Goal: Task Accomplishment & Management: Complete application form

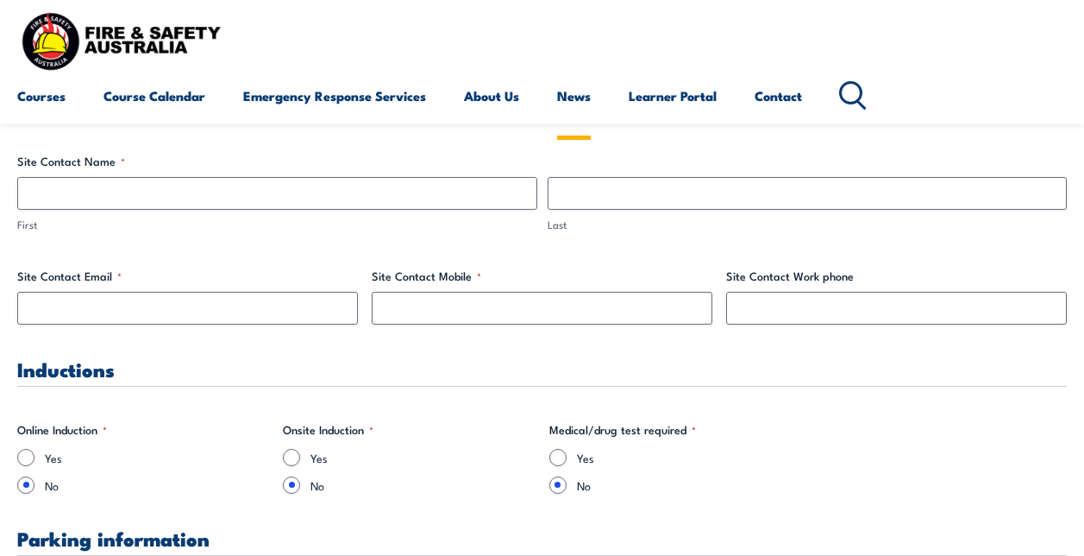
scroll to position [949, 0]
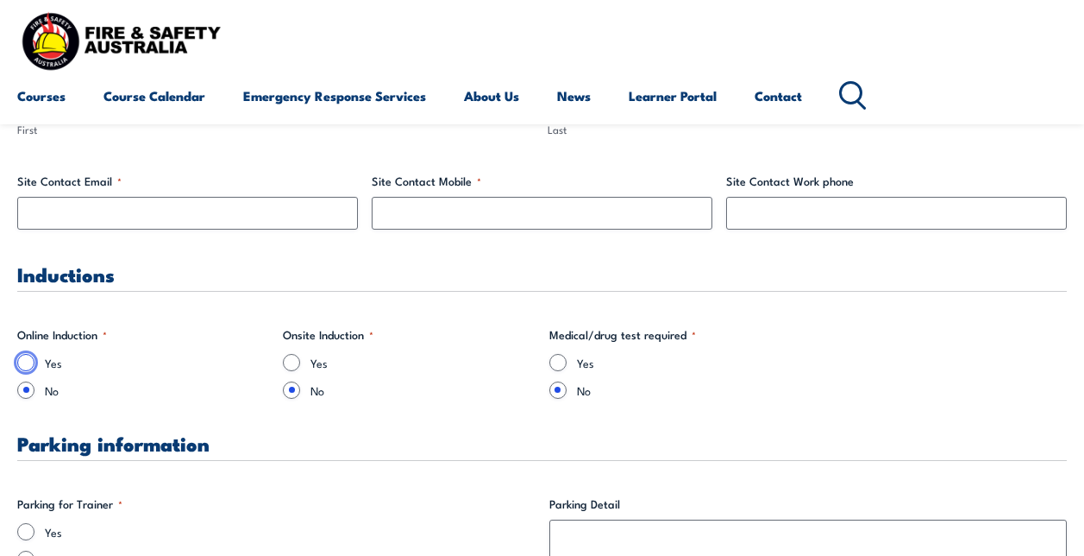
click at [28, 365] on input "Yes" at bounding box center [25, 362] width 17 height 17
radio input "true"
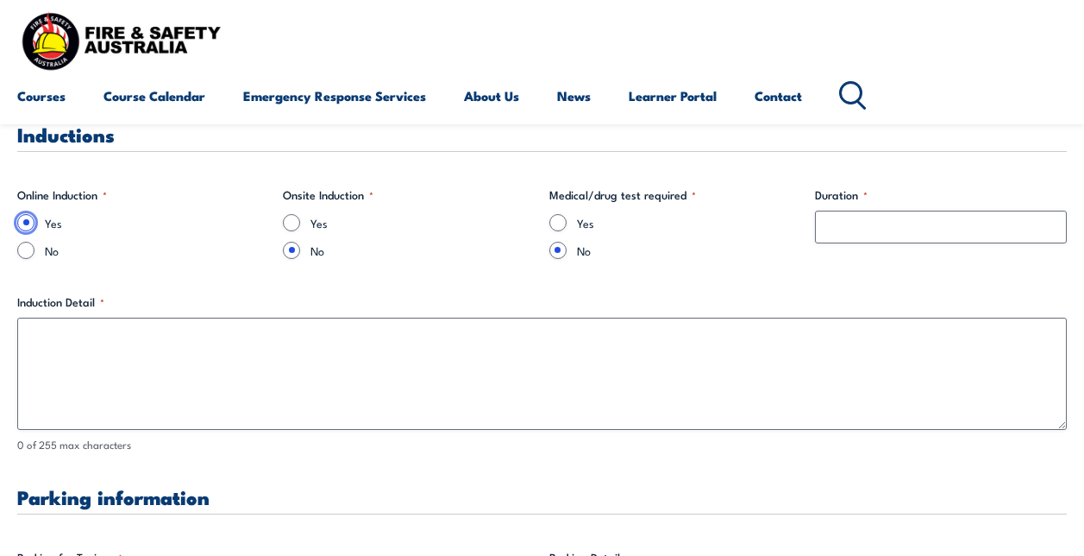
scroll to position [1121, 0]
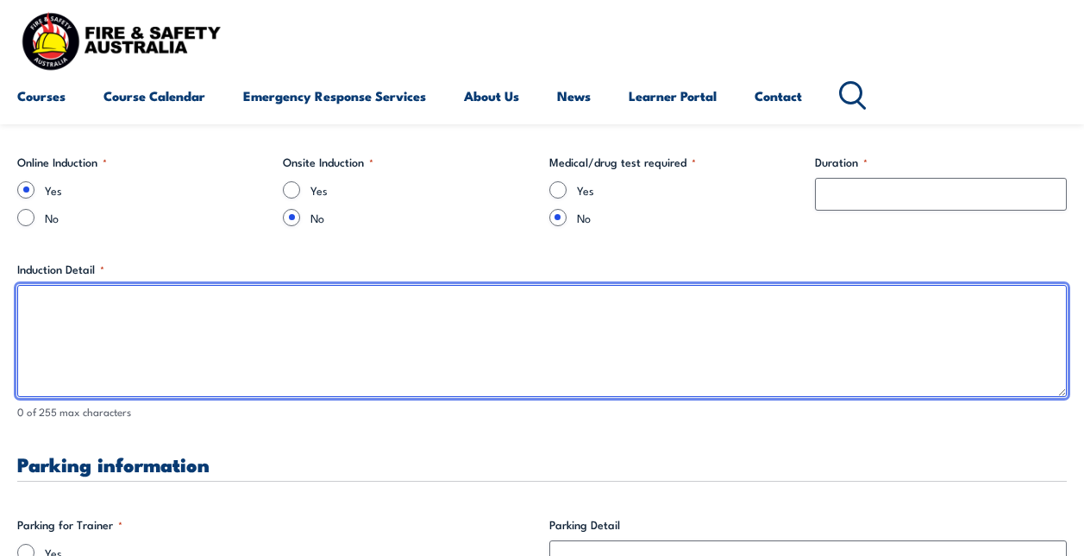
click at [103, 319] on textarea "Induction Detail *" at bounding box center [542, 341] width 1050 height 112
type textarea "P"
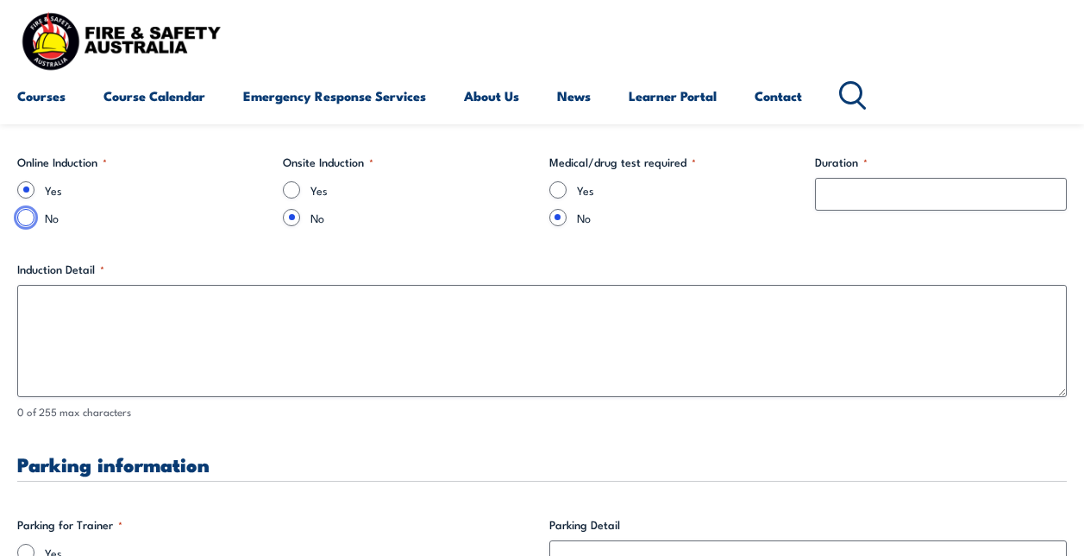
click at [28, 220] on input "No" at bounding box center [25, 217] width 17 height 17
radio input "true"
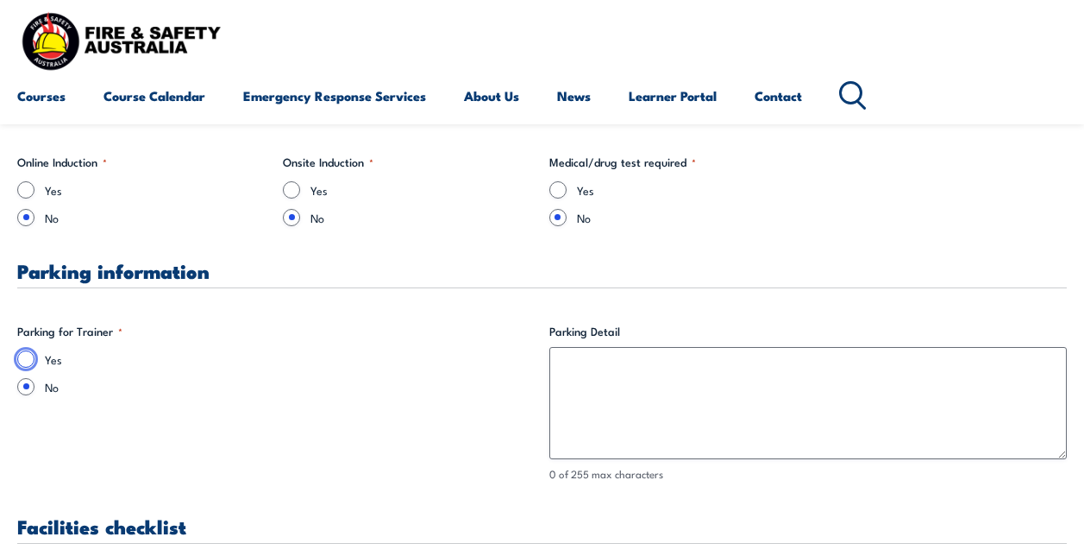
click at [22, 357] on input "Yes" at bounding box center [25, 358] width 17 height 17
radio input "true"
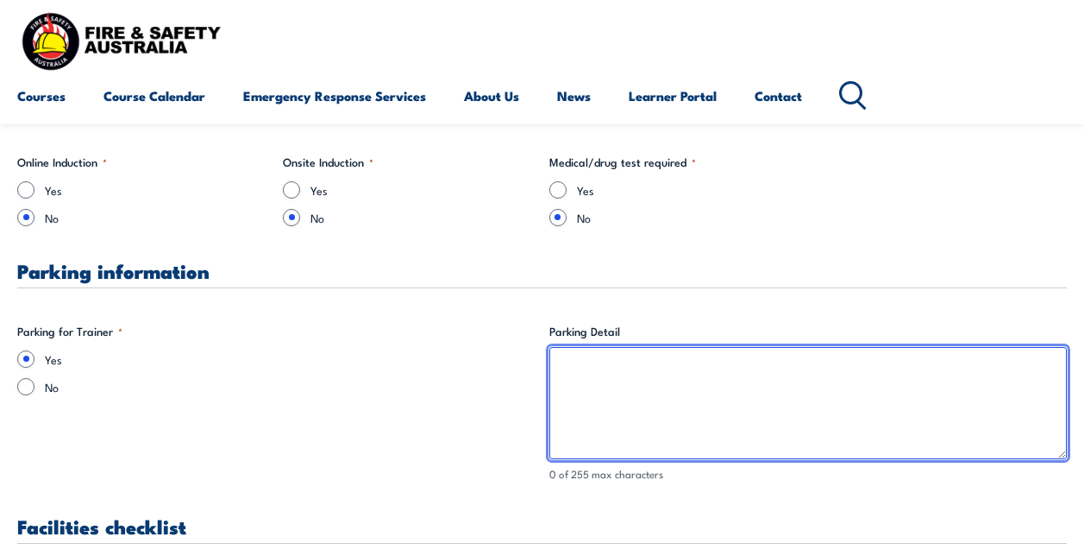
click at [586, 378] on textarea "Parking Detail" at bounding box center [809, 403] width 518 height 112
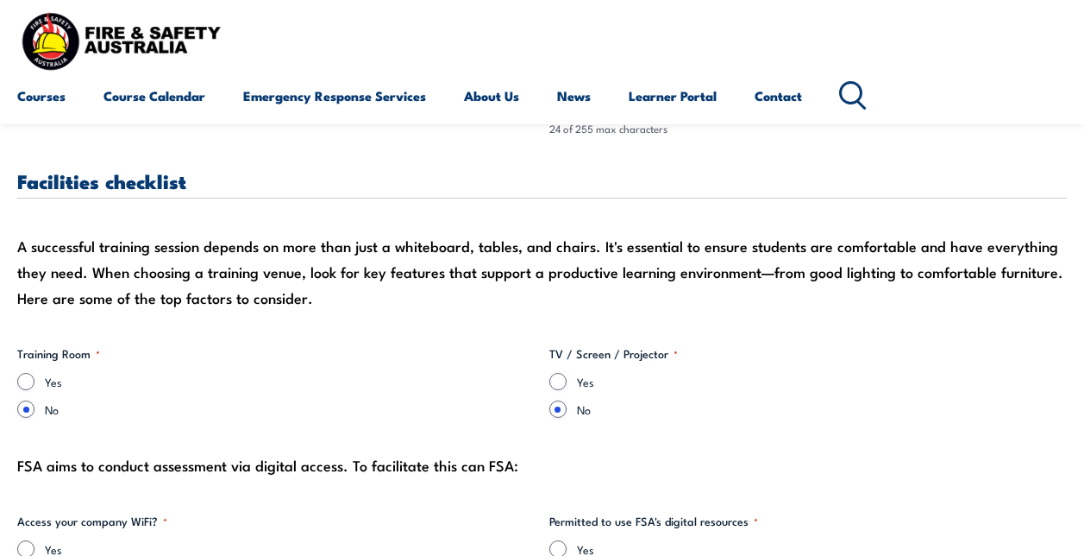
scroll to position [1553, 0]
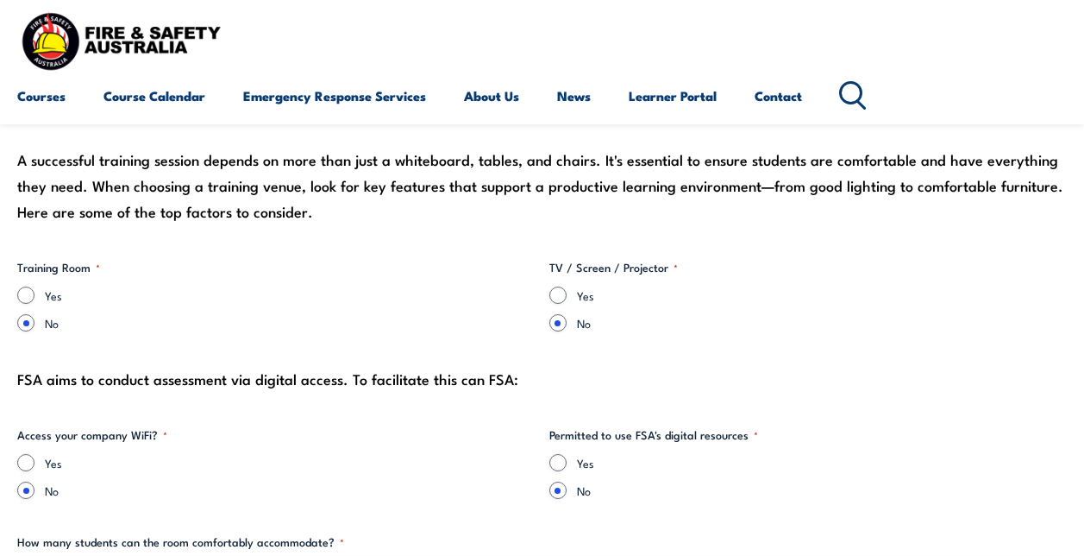
type textarea "Onsite parking available"
click at [25, 292] on input "Yes" at bounding box center [25, 294] width 17 height 17
radio input "true"
click at [554, 292] on input "Yes" at bounding box center [558, 294] width 17 height 17
radio input "true"
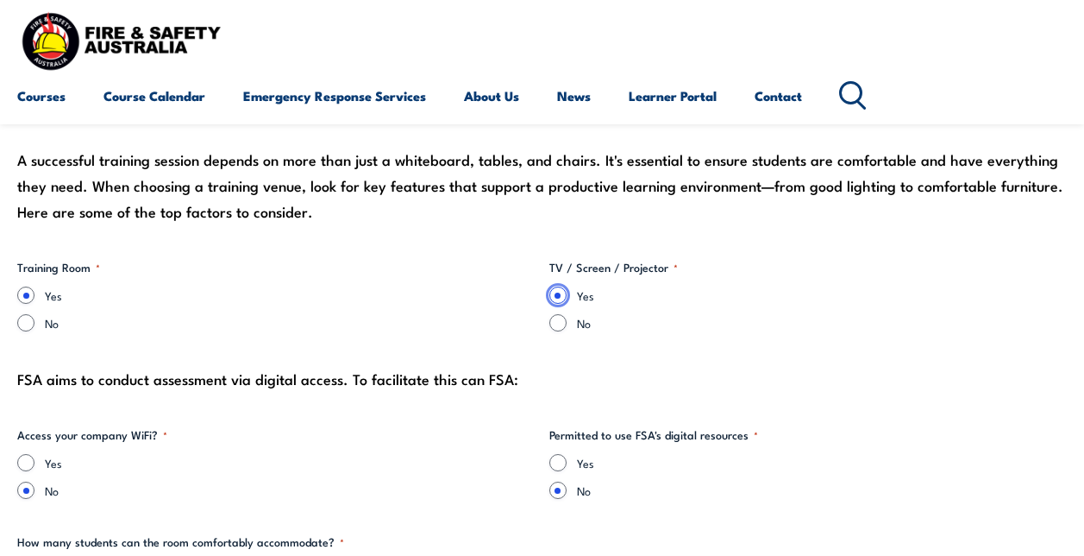
scroll to position [1639, 0]
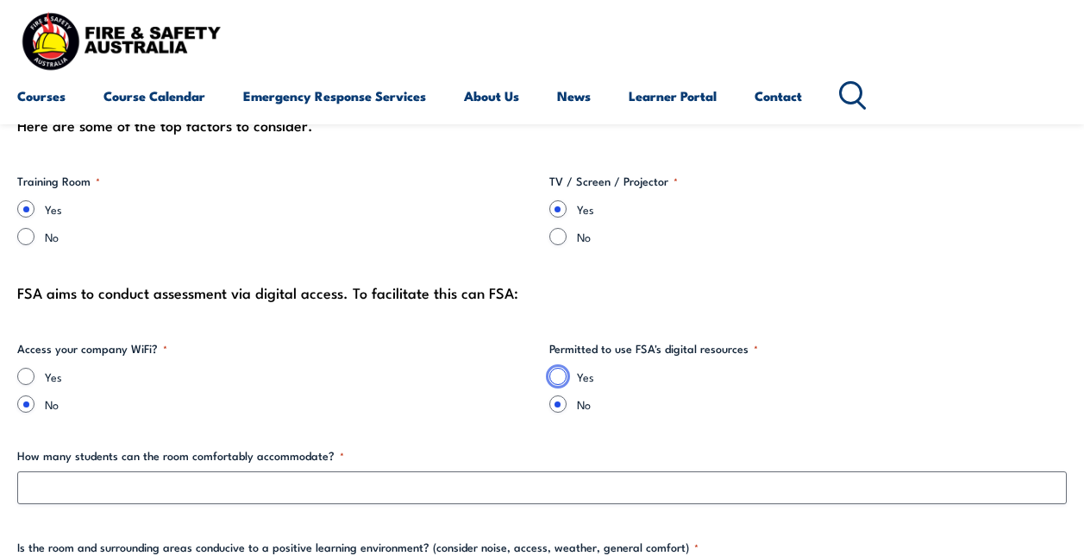
click at [550, 377] on input "Yes" at bounding box center [558, 376] width 17 height 17
radio input "true"
click at [556, 384] on input "Yes" at bounding box center [558, 376] width 17 height 17
click at [484, 393] on div "Yes No" at bounding box center [276, 390] width 518 height 45
click at [28, 380] on input "Yes" at bounding box center [25, 376] width 17 height 17
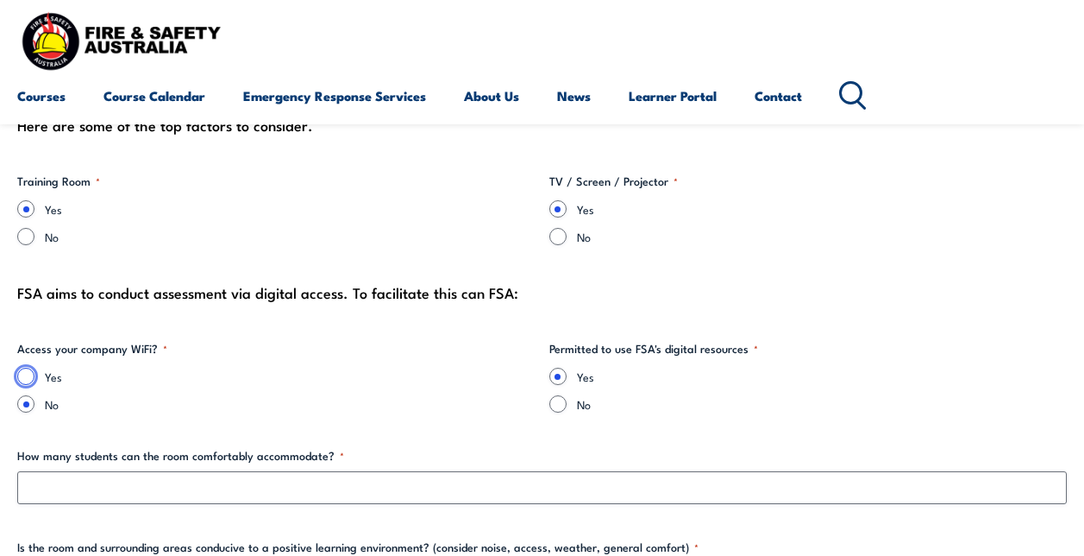
radio input "true"
click at [27, 407] on input "No" at bounding box center [25, 403] width 17 height 17
radio input "true"
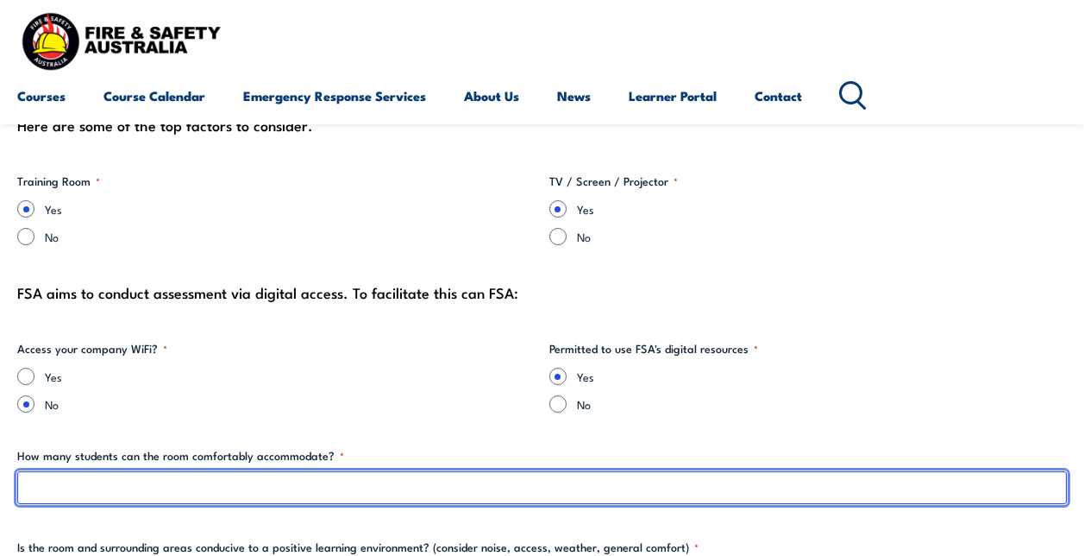
click at [168, 481] on input "How many students can the room comfortably accommodate? *" at bounding box center [542, 487] width 1050 height 33
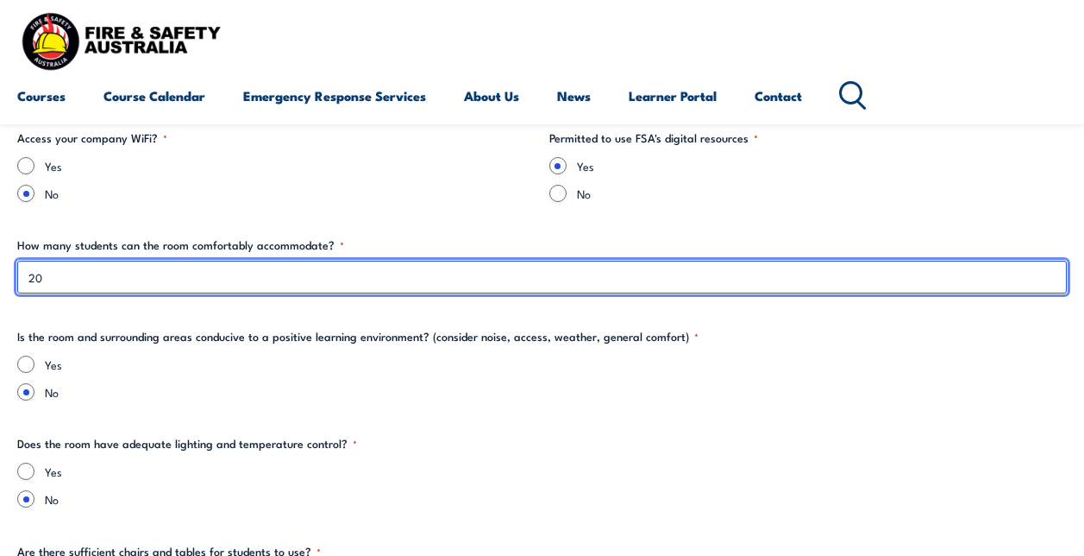
scroll to position [1898, 0]
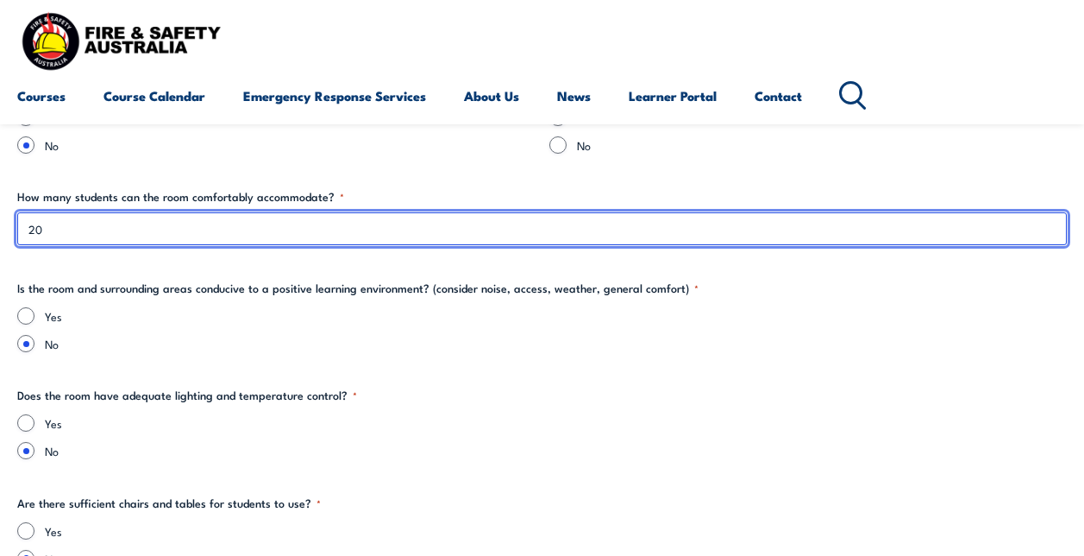
type input "20"
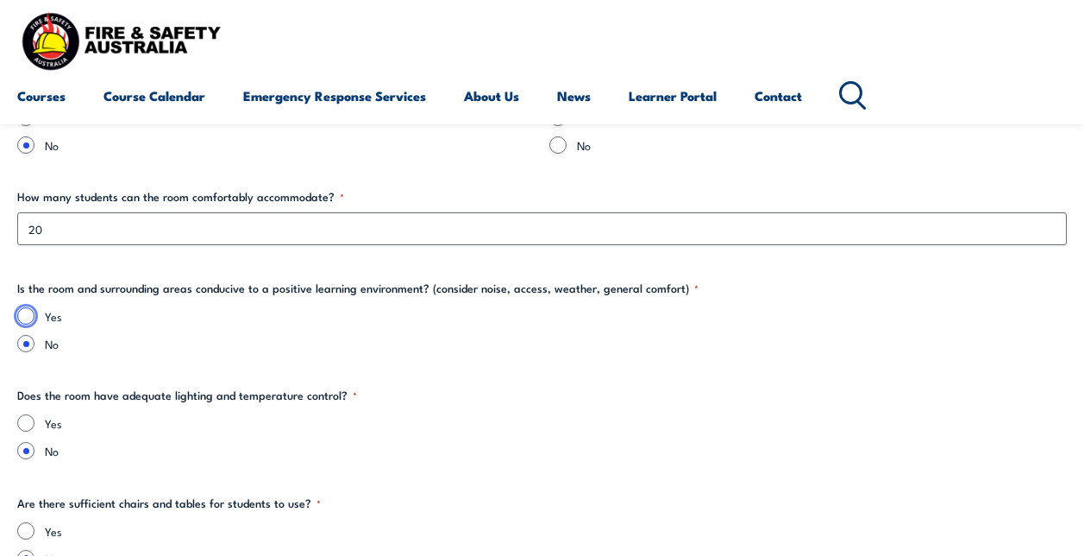
click at [21, 315] on input "Yes" at bounding box center [25, 315] width 17 height 17
radio input "true"
click at [24, 426] on input "Yes" at bounding box center [25, 422] width 17 height 17
radio input "true"
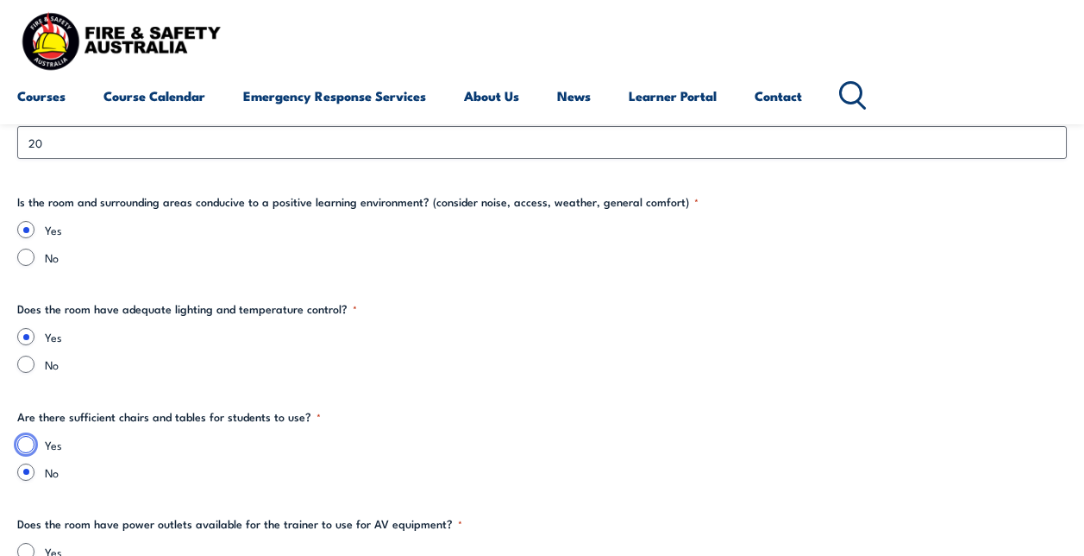
click at [28, 446] on input "Yes" at bounding box center [25, 444] width 17 height 17
radio input "true"
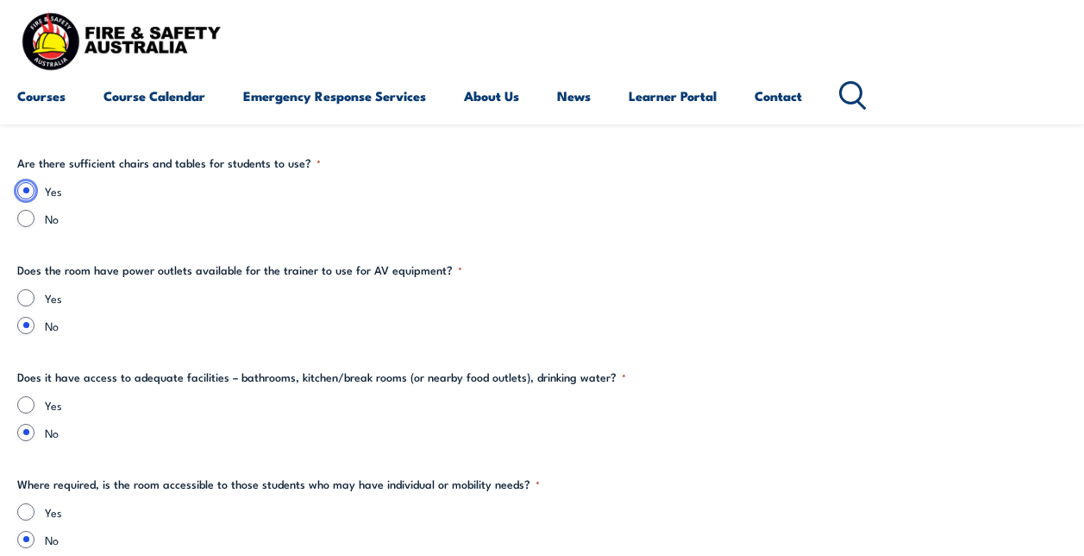
scroll to position [2243, 0]
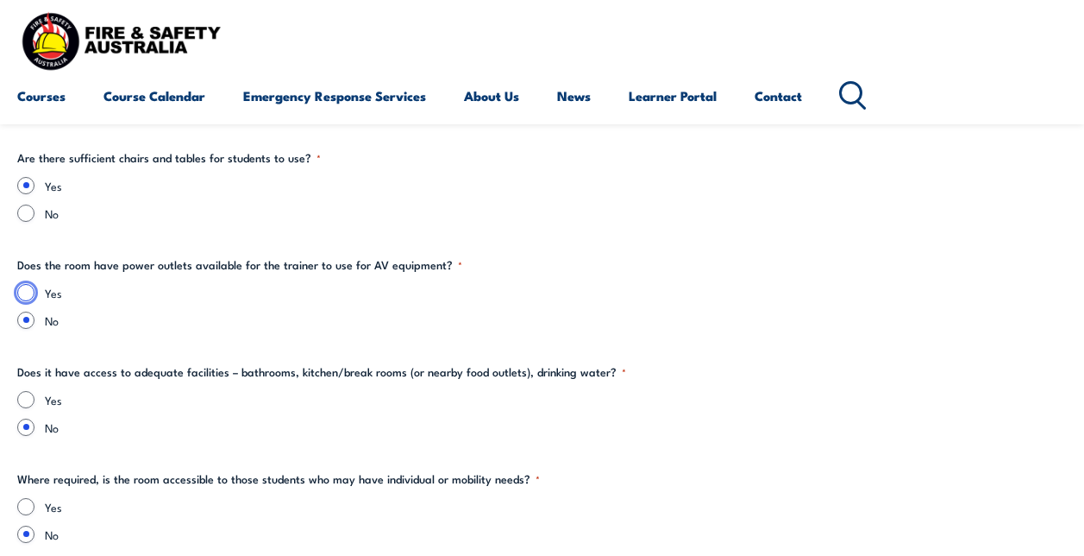
click at [23, 291] on input "Yes" at bounding box center [25, 292] width 17 height 17
radio input "true"
click at [17, 403] on div "Yes" at bounding box center [542, 399] width 1050 height 17
click at [23, 401] on input "Yes" at bounding box center [25, 399] width 17 height 17
radio input "true"
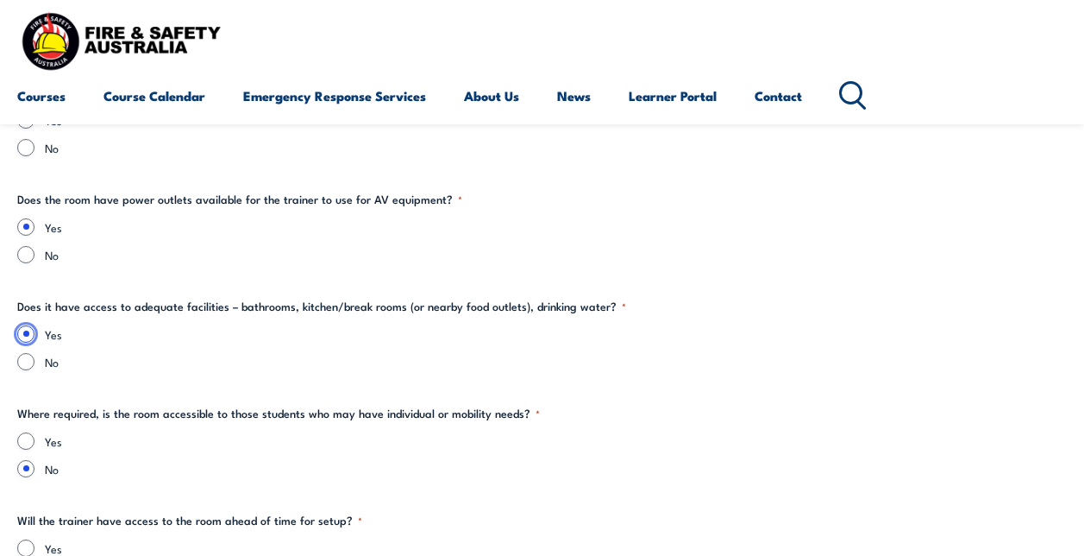
scroll to position [2329, 0]
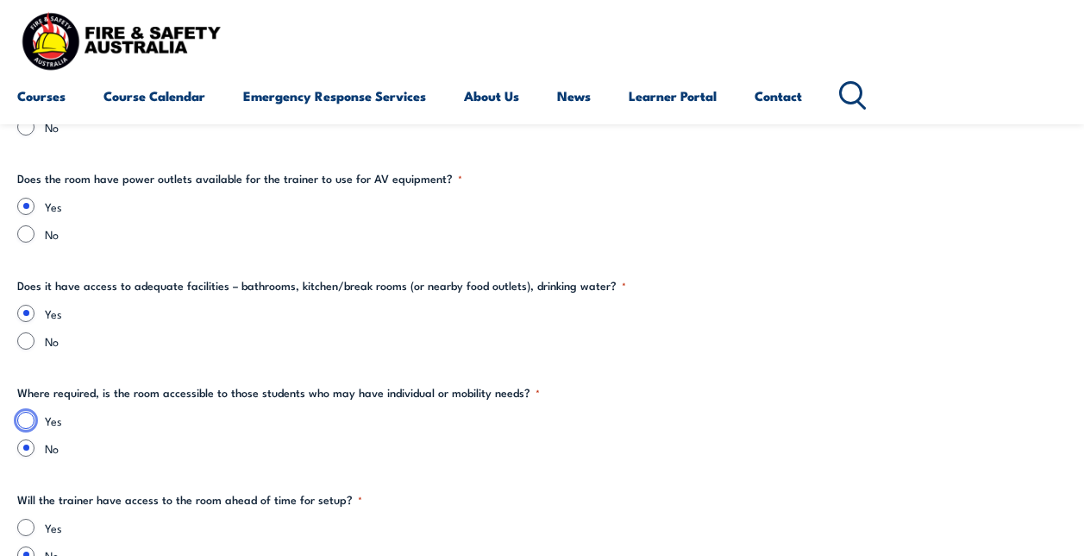
click at [26, 421] on input "Yes" at bounding box center [25, 419] width 17 height 17
radio input "true"
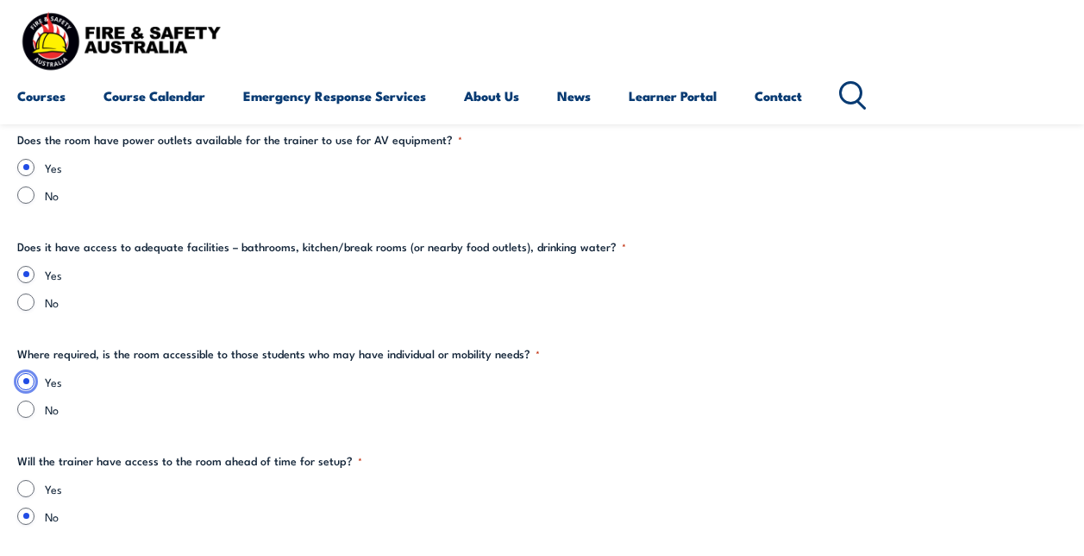
scroll to position [2415, 0]
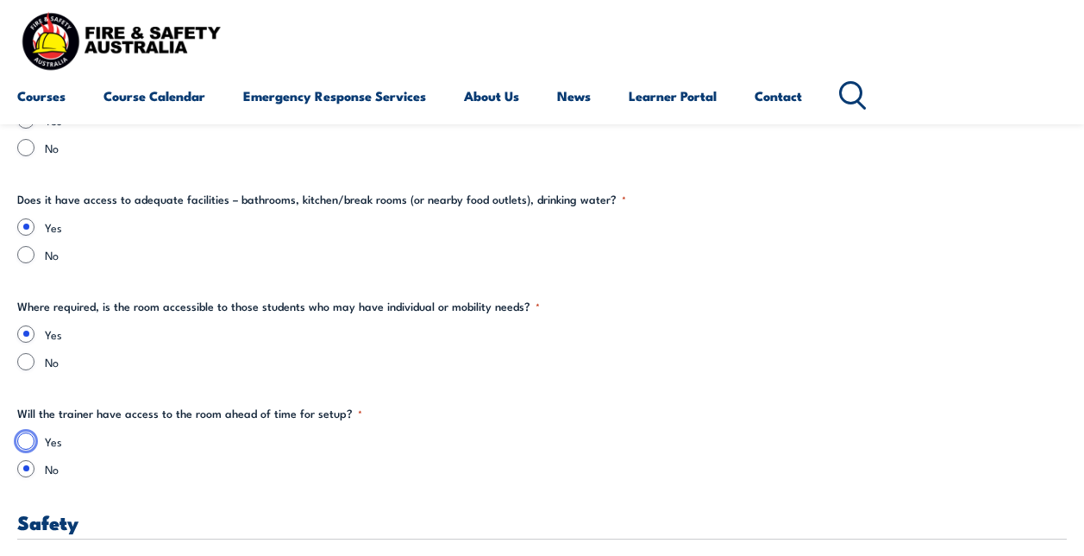
click at [25, 443] on input "Yes" at bounding box center [25, 440] width 17 height 17
radio input "true"
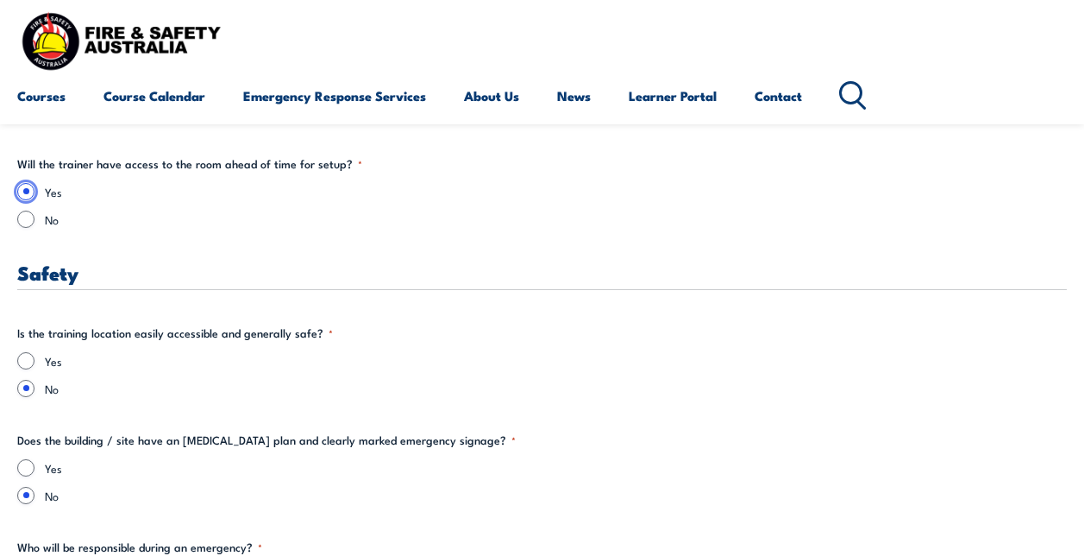
scroll to position [2674, 0]
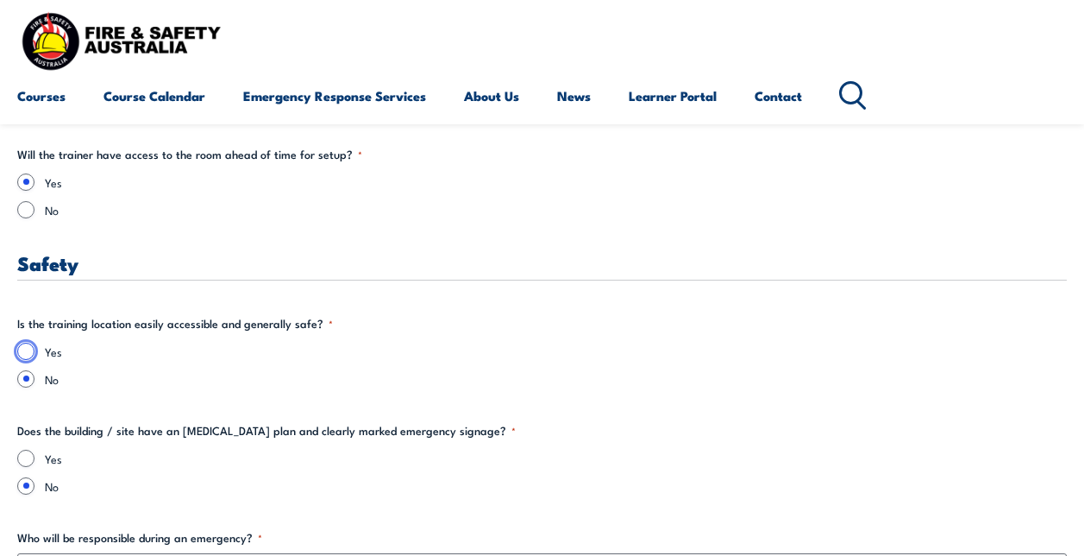
click at [27, 350] on input "Yes" at bounding box center [25, 350] width 17 height 17
radio input "true"
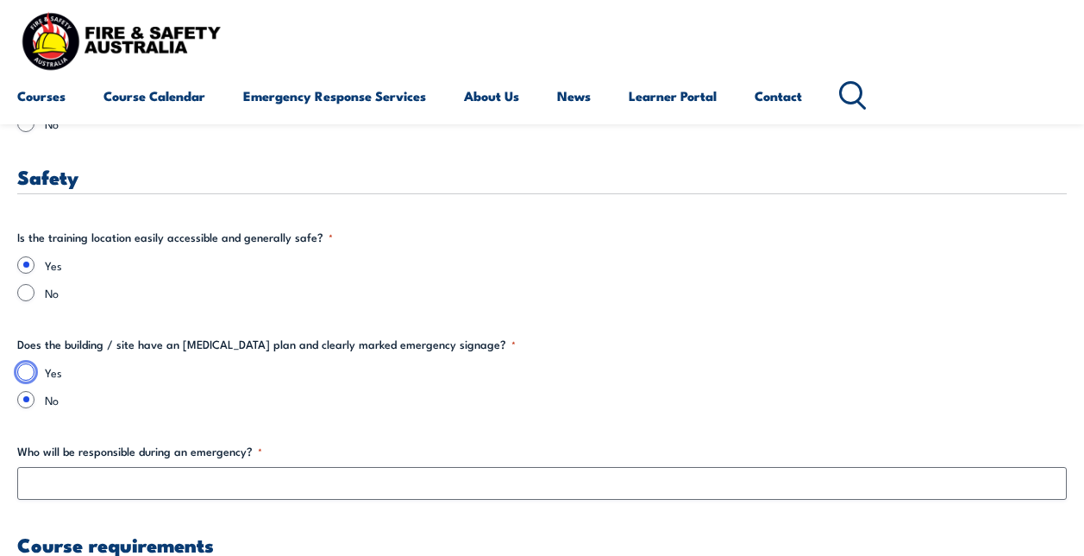
click at [28, 379] on input "Yes" at bounding box center [25, 371] width 17 height 17
radio input "true"
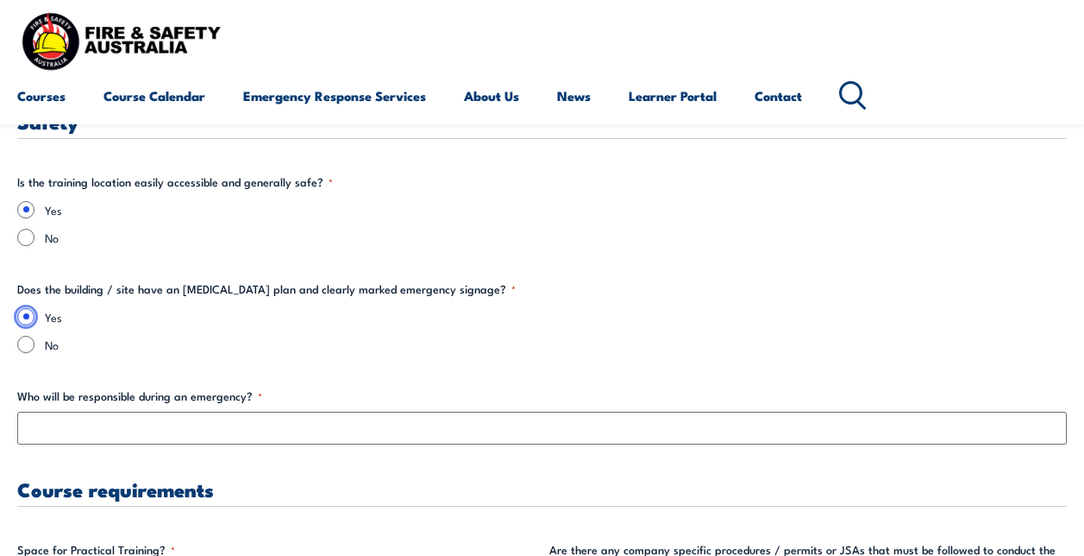
scroll to position [2847, 0]
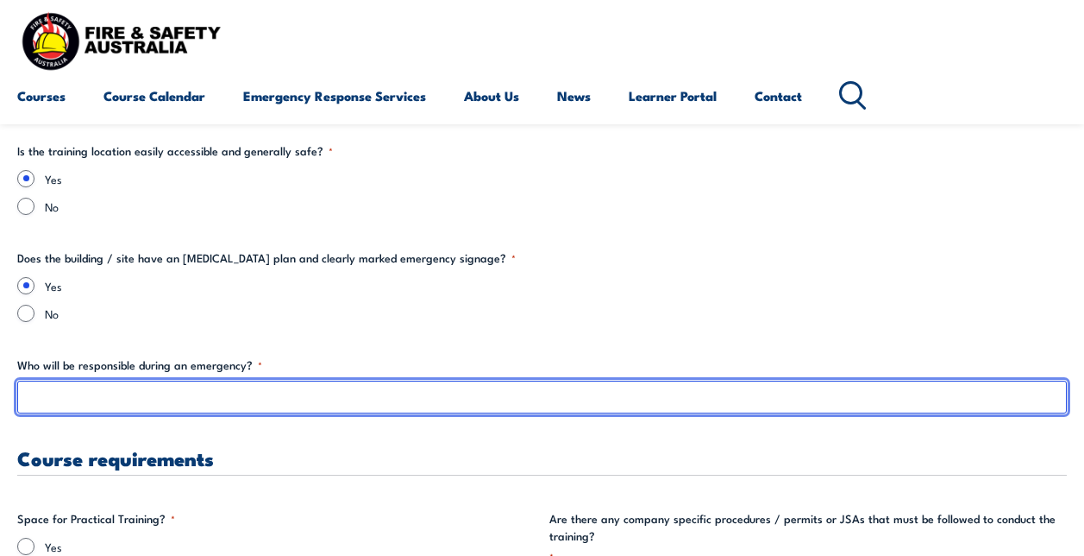
click at [83, 400] on input "Who will be responsible during an emergency? *" at bounding box center [542, 396] width 1050 height 33
click at [121, 411] on input "site warden" at bounding box center [542, 396] width 1050 height 33
type input "site warden"
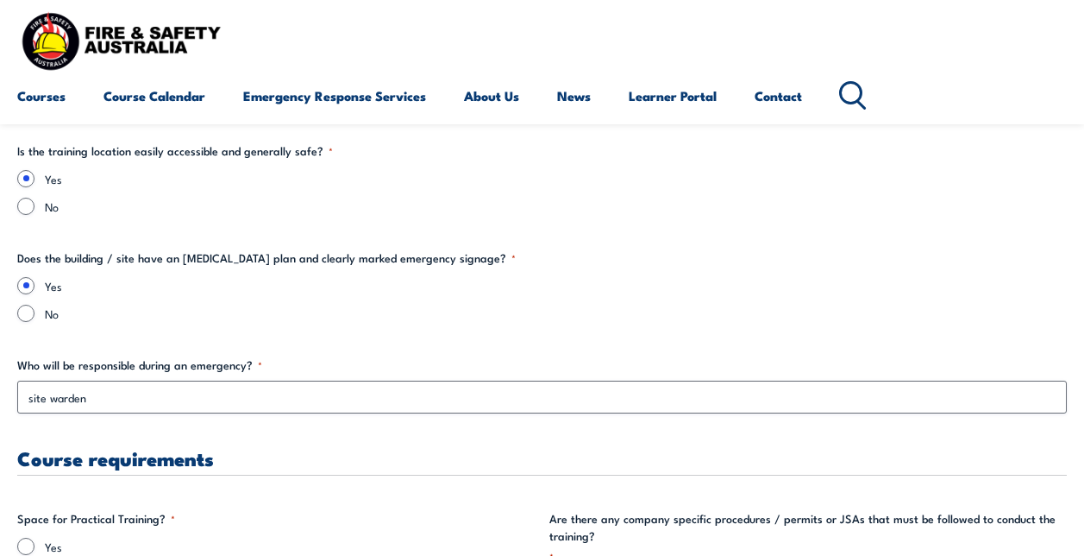
click at [144, 438] on div "Training details Client Details ([PERSON_NAME]) [PERSON_NAME] Training Address …" at bounding box center [542, 125] width 1050 height 4835
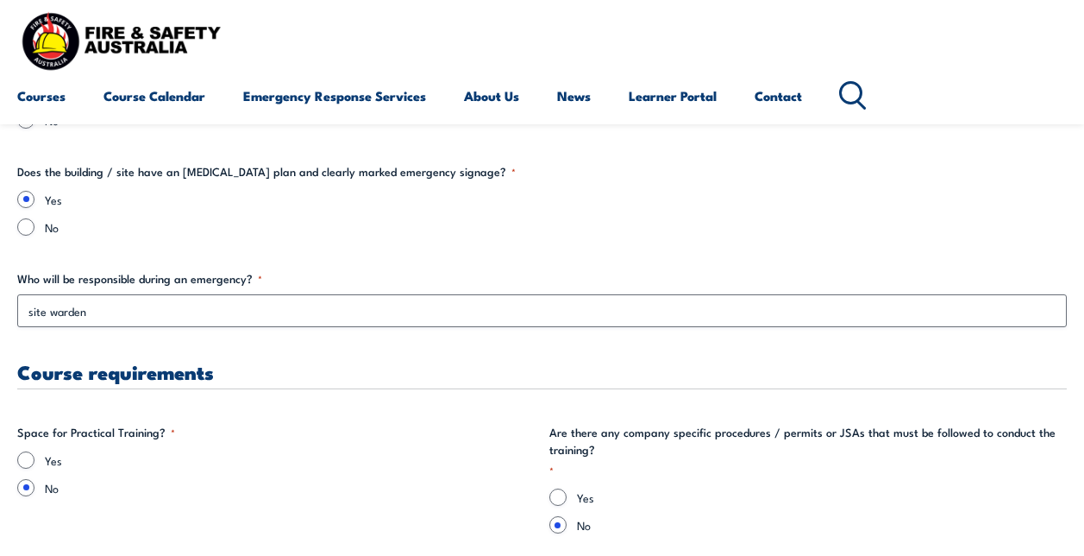
scroll to position [3019, 0]
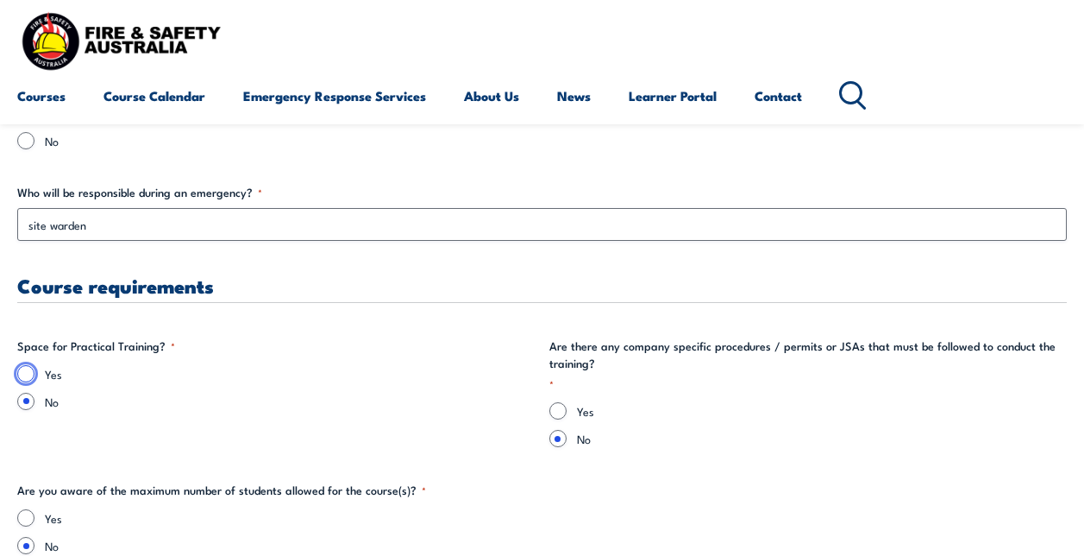
click at [31, 374] on input "Yes" at bounding box center [25, 373] width 17 height 17
radio input "true"
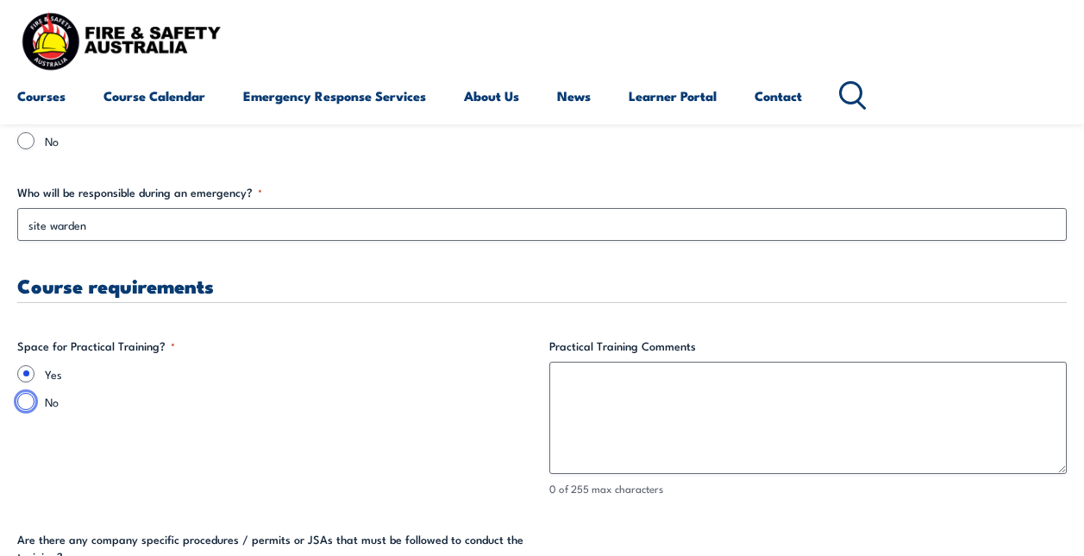
click at [25, 400] on input "No" at bounding box center [25, 401] width 17 height 17
radio input "true"
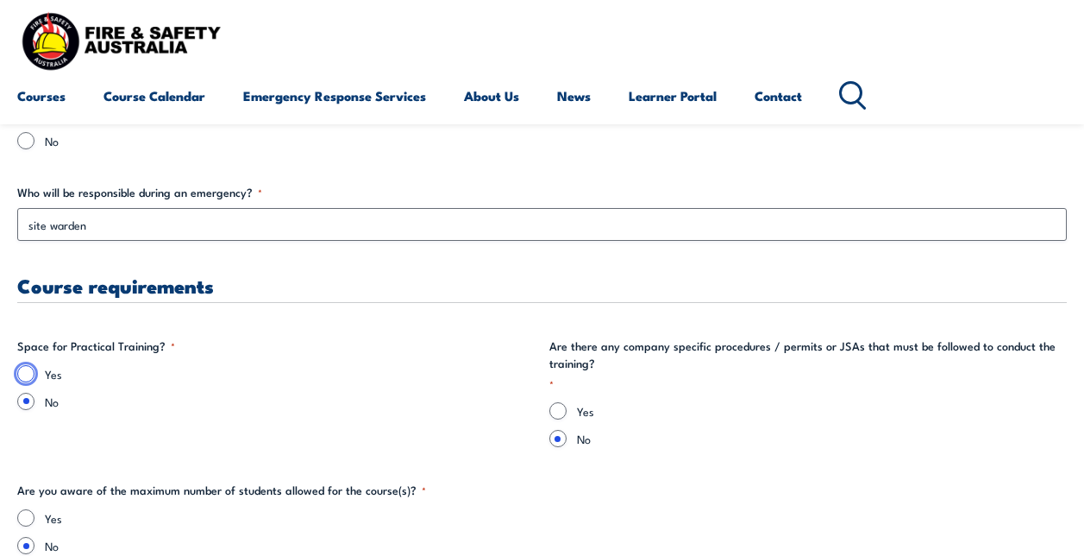
click at [23, 375] on input "Yes" at bounding box center [25, 373] width 17 height 17
radio input "true"
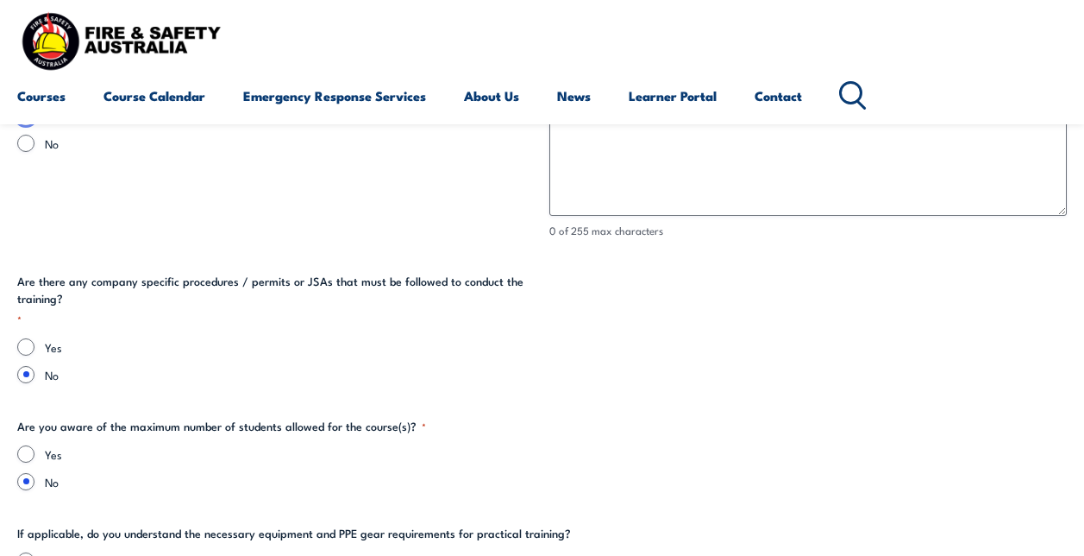
scroll to position [3278, 0]
click at [27, 344] on input "Yes" at bounding box center [25, 345] width 17 height 17
radio input "true"
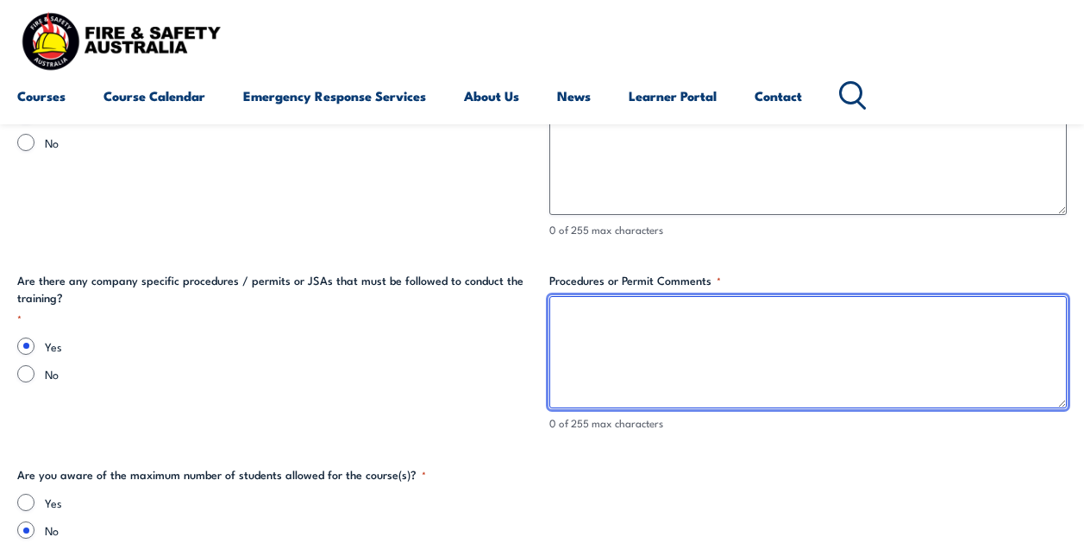
click at [584, 342] on textarea "Procedures or Permit Comments *" at bounding box center [809, 352] width 518 height 112
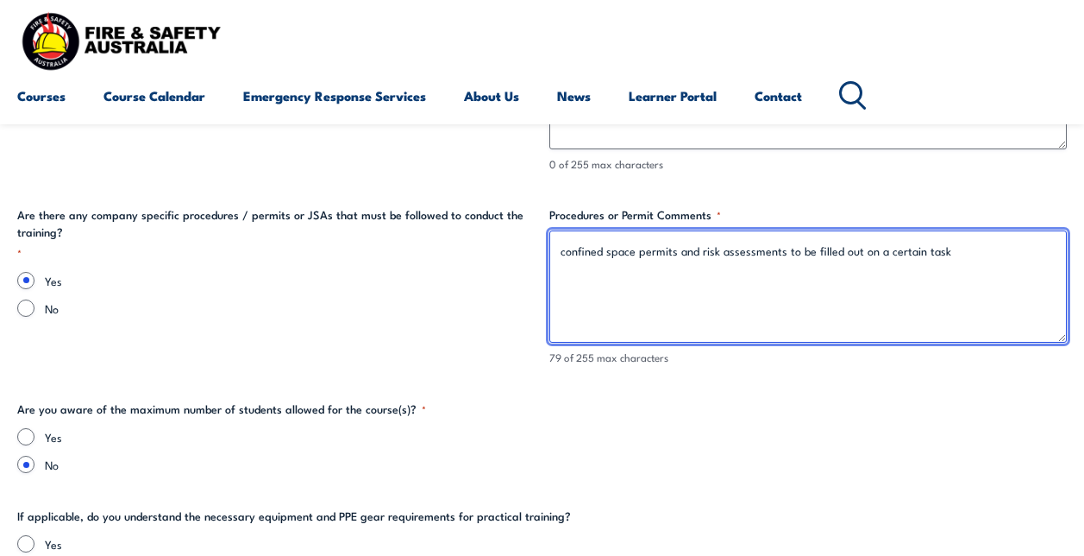
scroll to position [3364, 0]
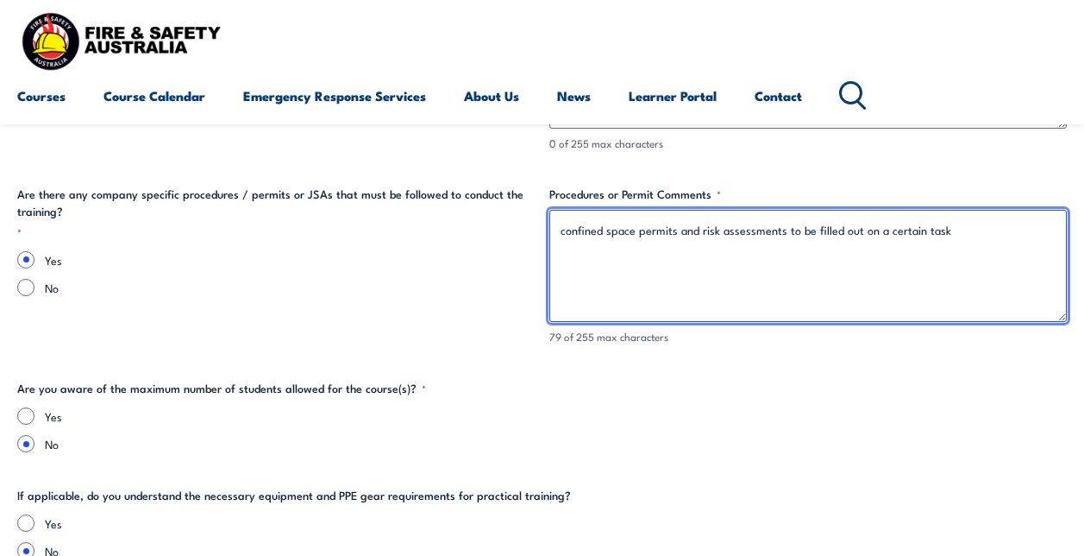
type textarea "confined space permits and risk assessments to be filled out on a certain task"
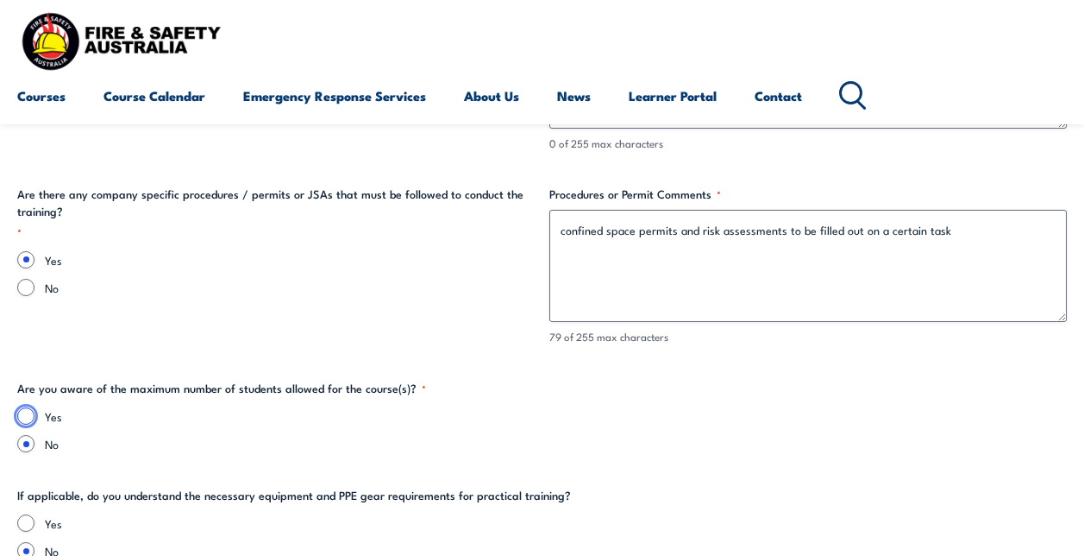
click at [28, 418] on input "Yes" at bounding box center [25, 415] width 17 height 17
radio input "true"
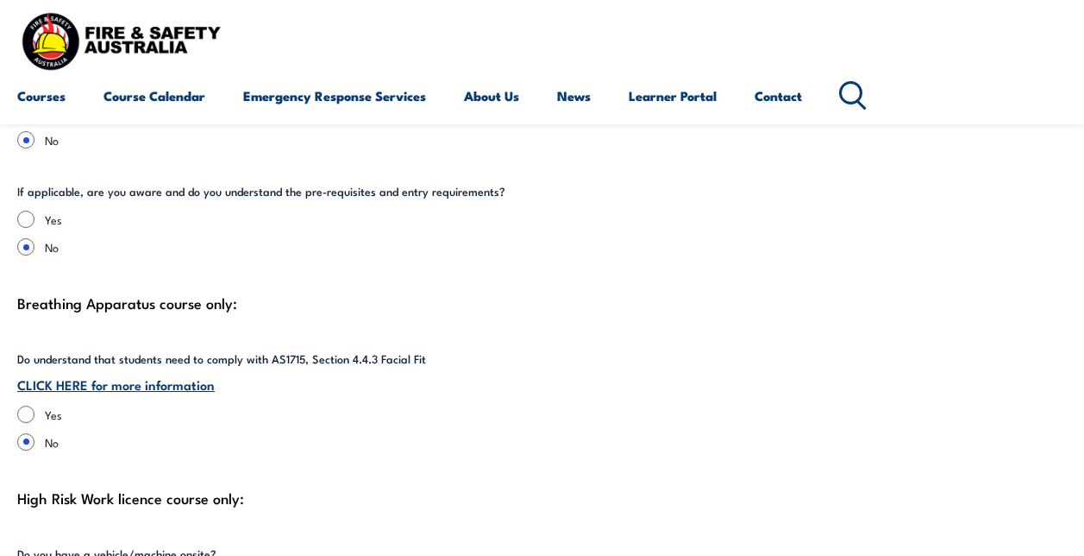
scroll to position [3796, 0]
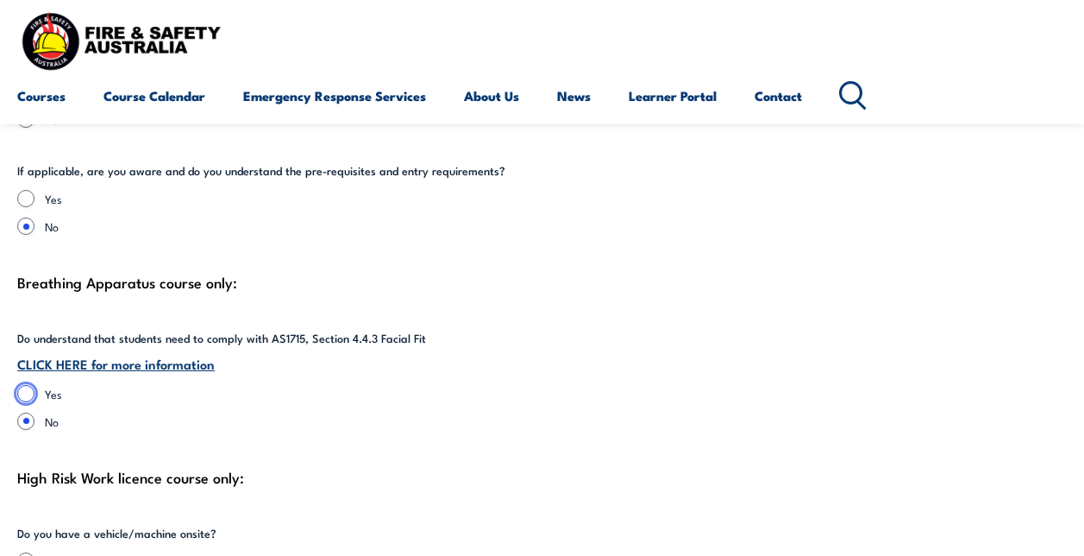
click at [25, 396] on input "Yes" at bounding box center [25, 393] width 17 height 17
radio input "true"
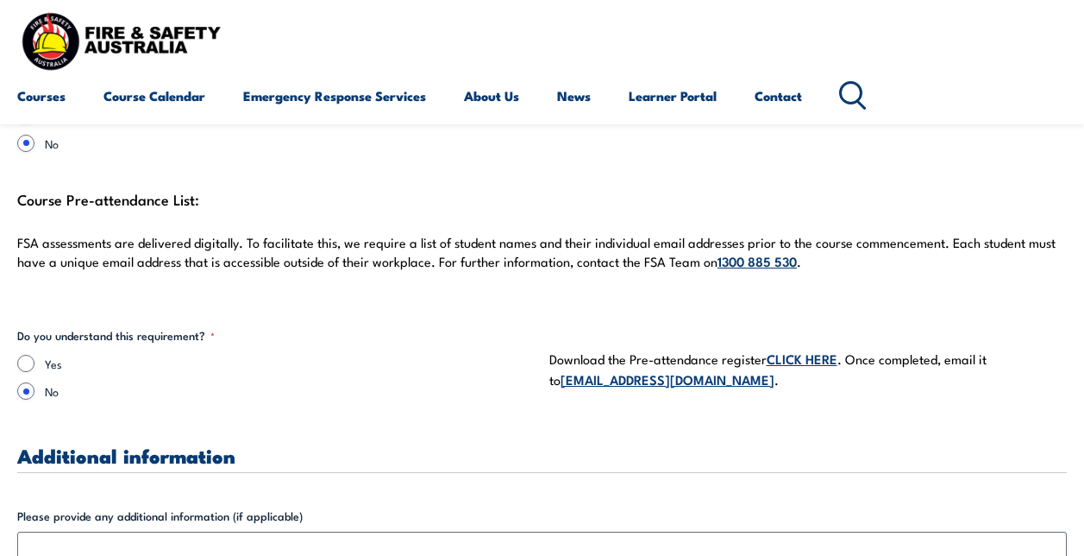
scroll to position [4658, 0]
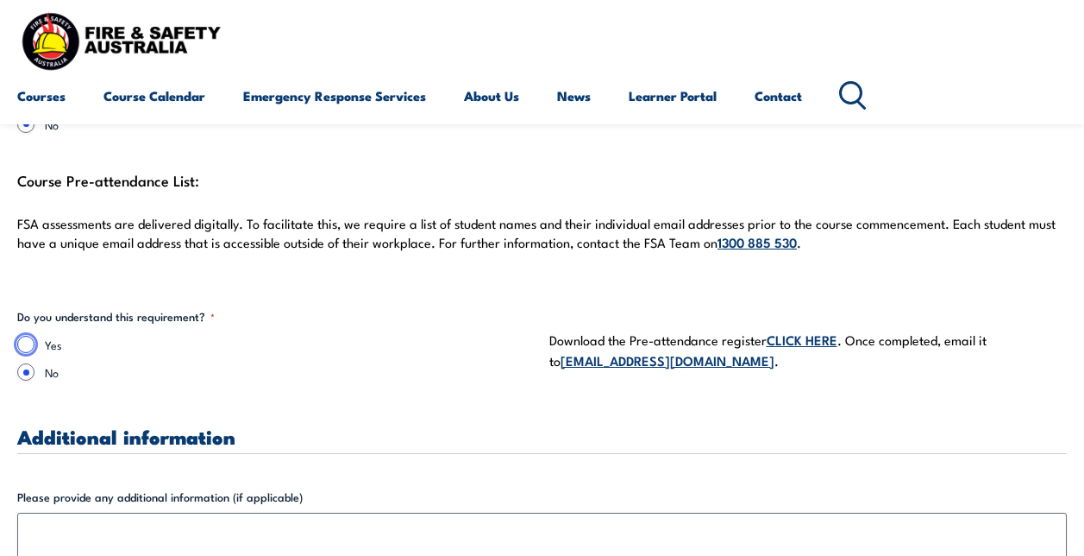
click at [28, 344] on input "Yes" at bounding box center [25, 344] width 17 height 17
radio input "true"
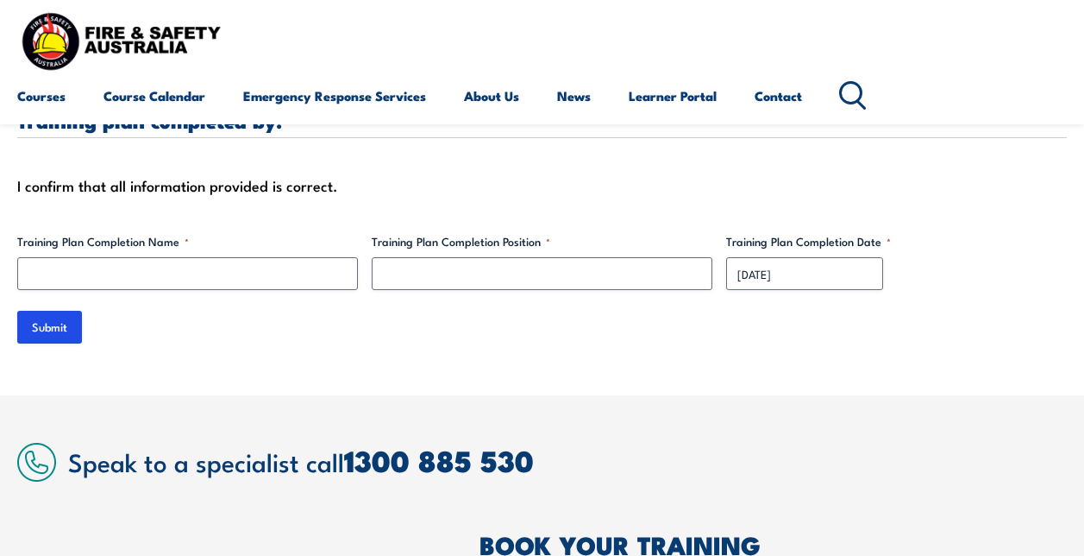
scroll to position [5349, 0]
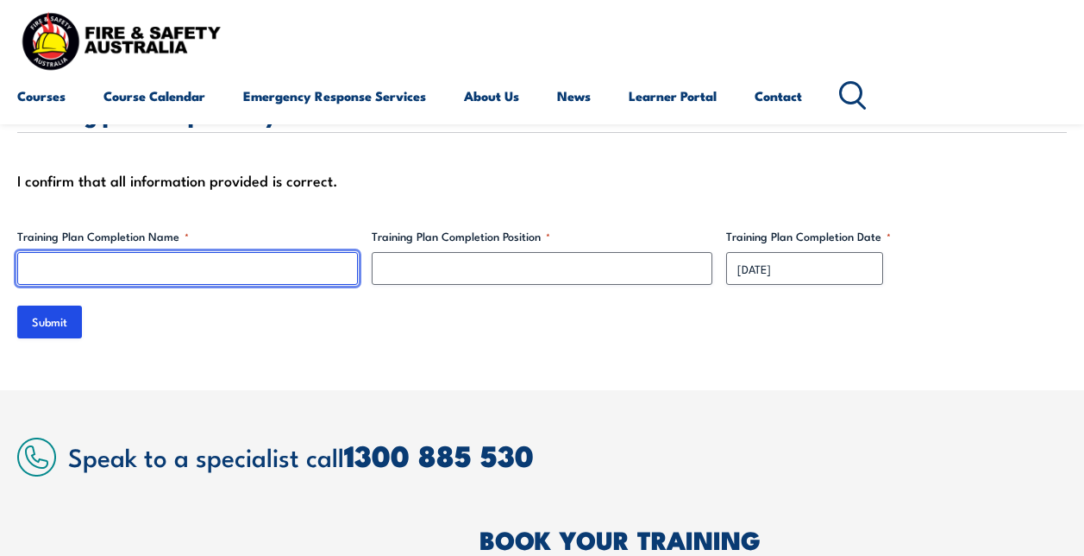
click at [183, 273] on input "Training Plan Completion Name *" at bounding box center [187, 268] width 341 height 33
type input "[PERSON_NAME]"
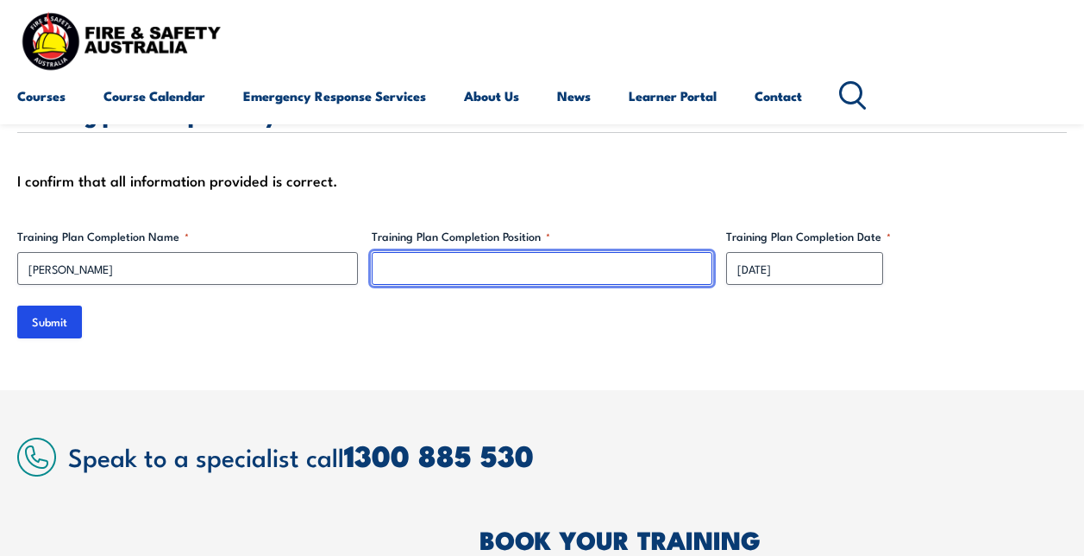
click at [418, 267] on input "Training Plan Completion Position *" at bounding box center [542, 268] width 341 height 33
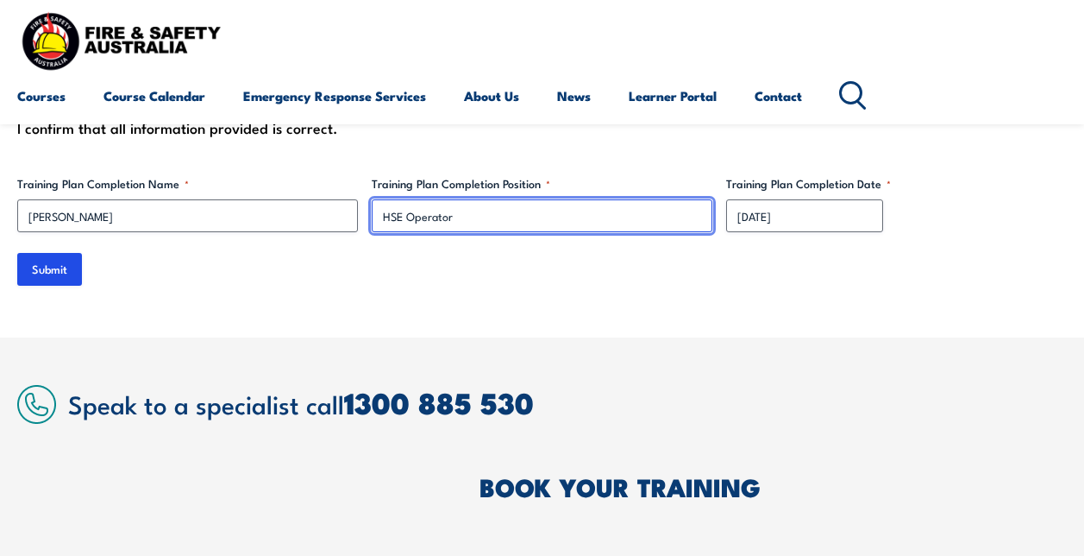
scroll to position [5315, 0]
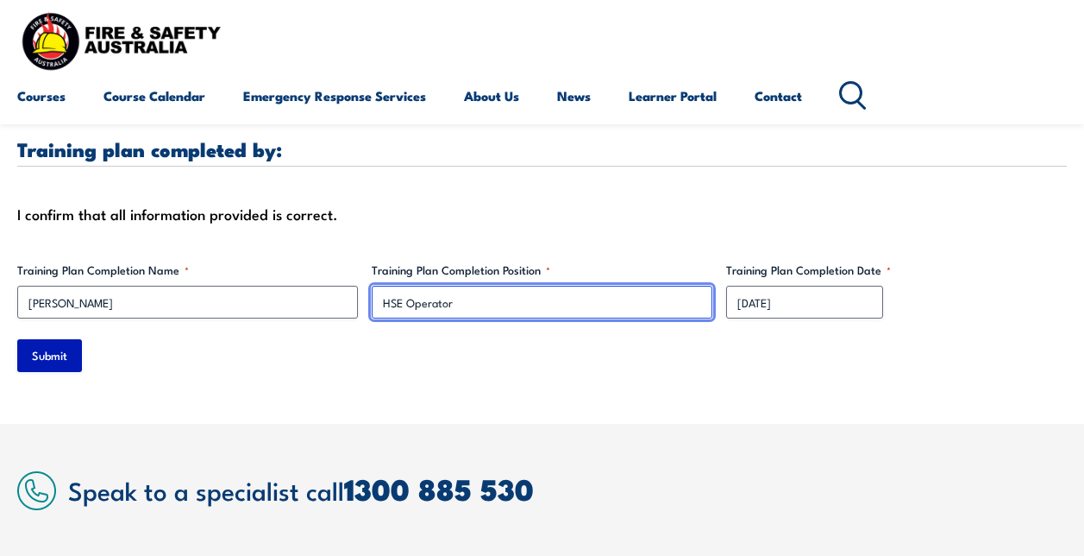
type input "HSE Operator"
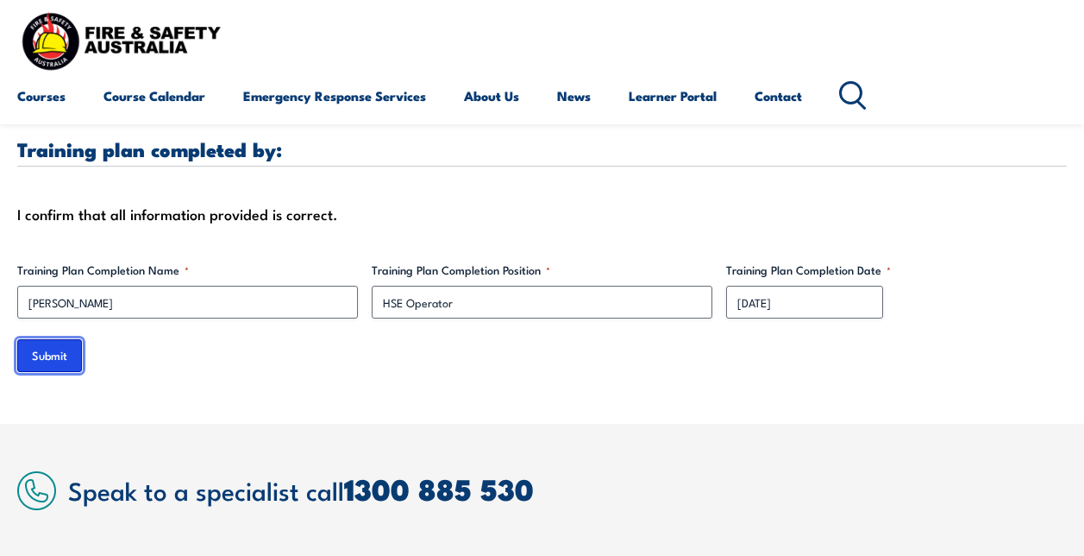
click at [45, 357] on input "Submit" at bounding box center [49, 355] width 65 height 33
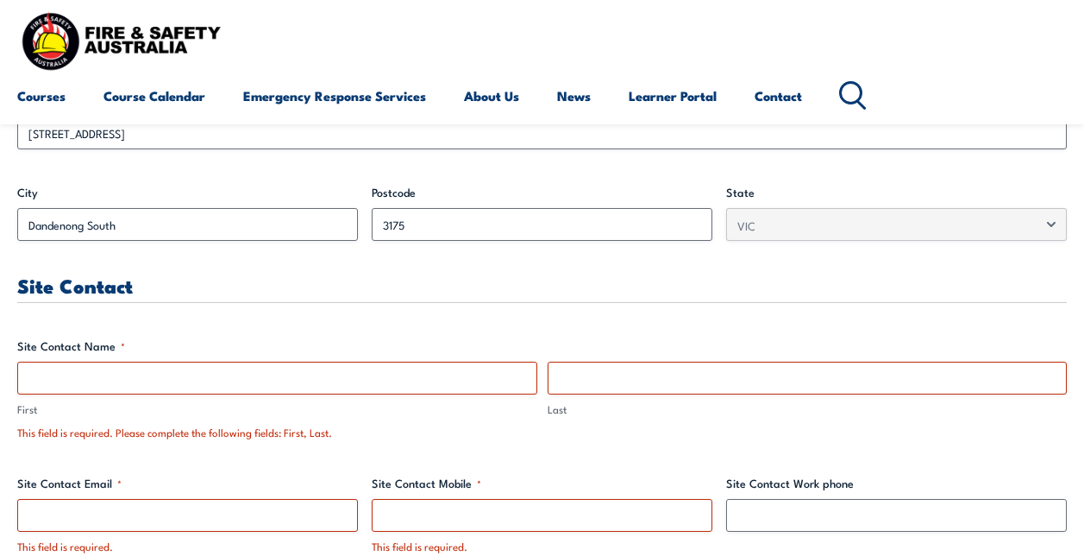
scroll to position [761, 0]
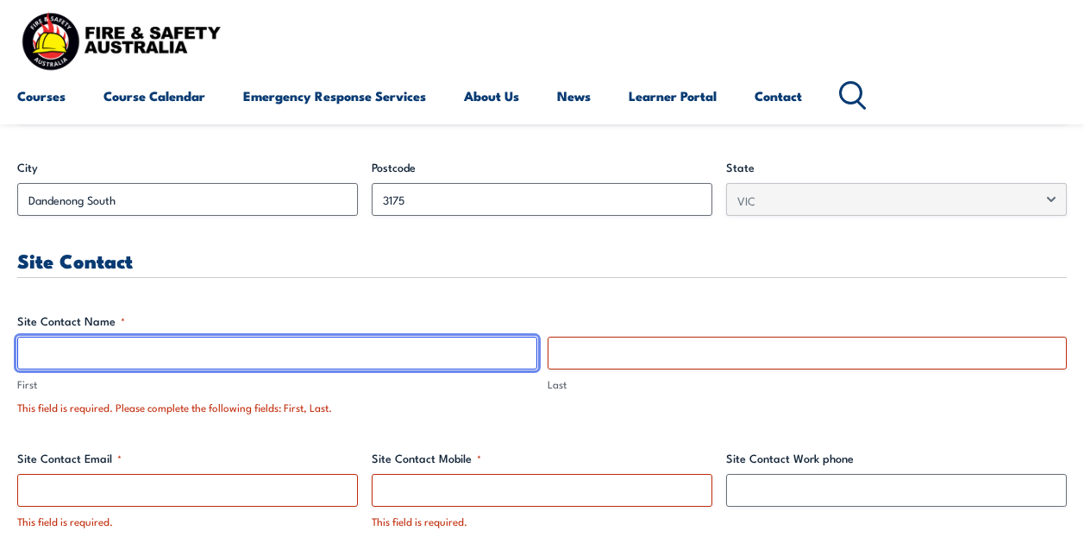
click at [148, 355] on input "First" at bounding box center [277, 352] width 520 height 33
type input "Mark"
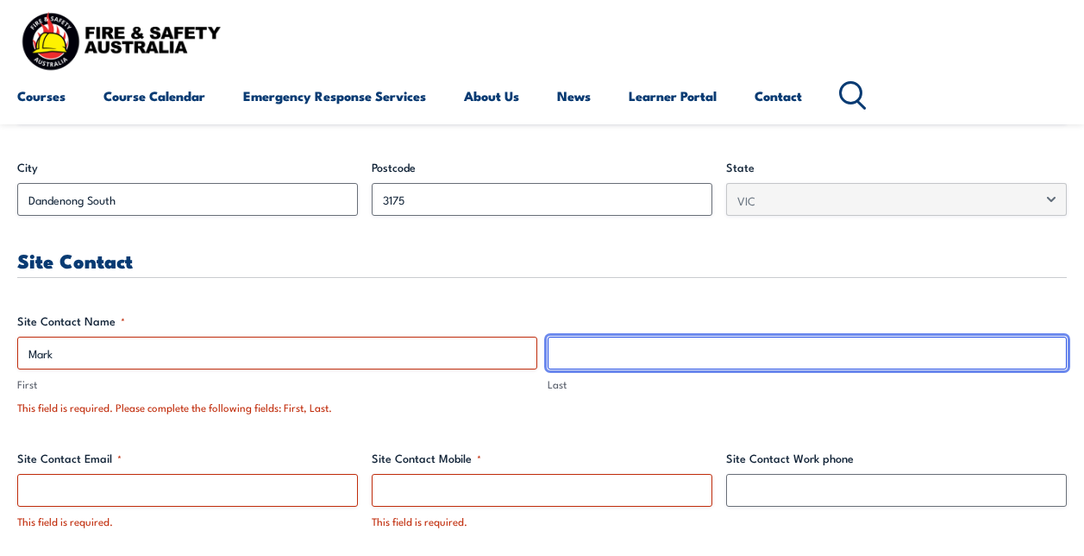
type input "[PERSON_NAME]"
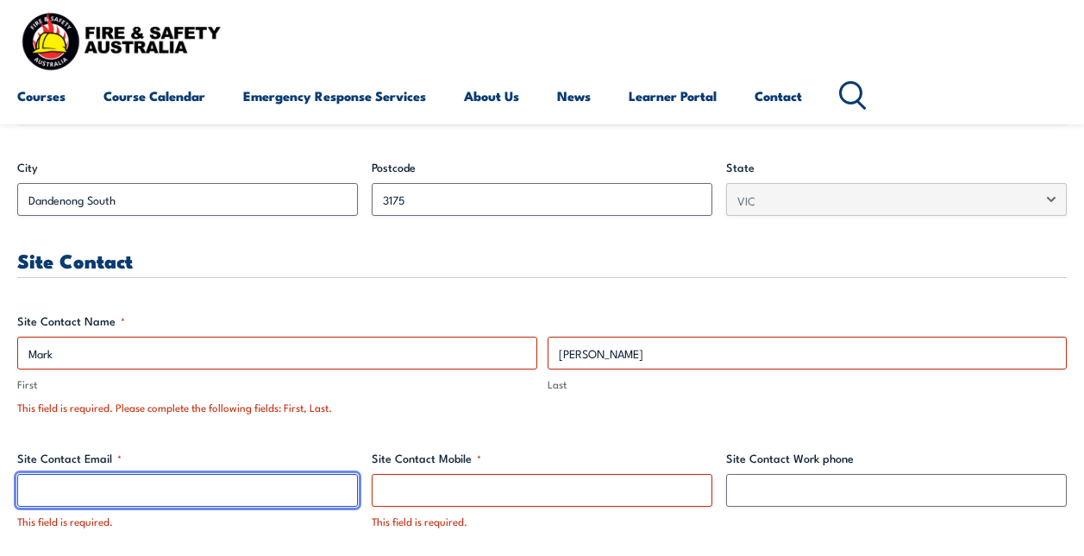
type input "[EMAIL_ADDRESS][PERSON_NAME][DOMAIN_NAME]"
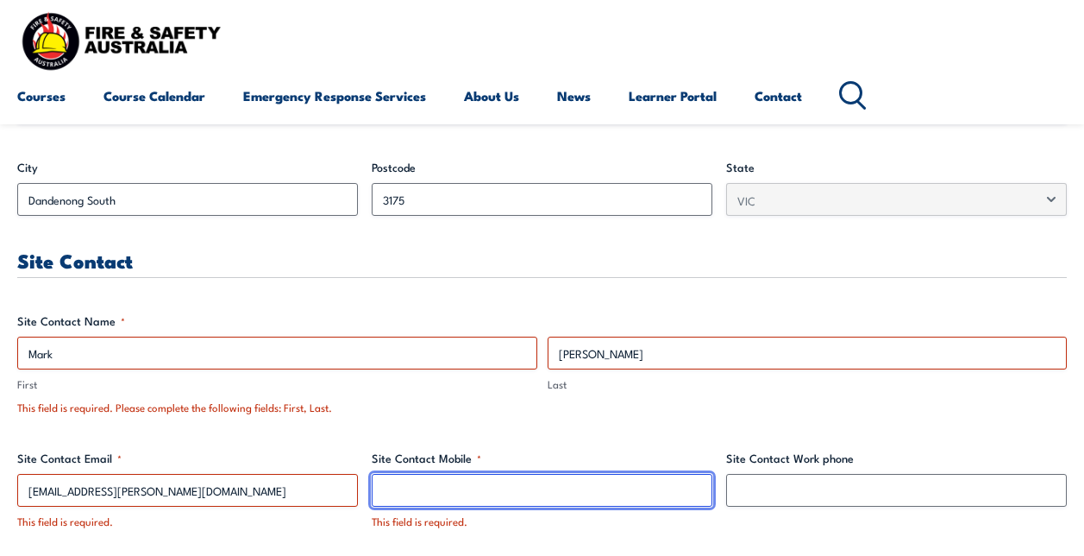
type input "0397089255"
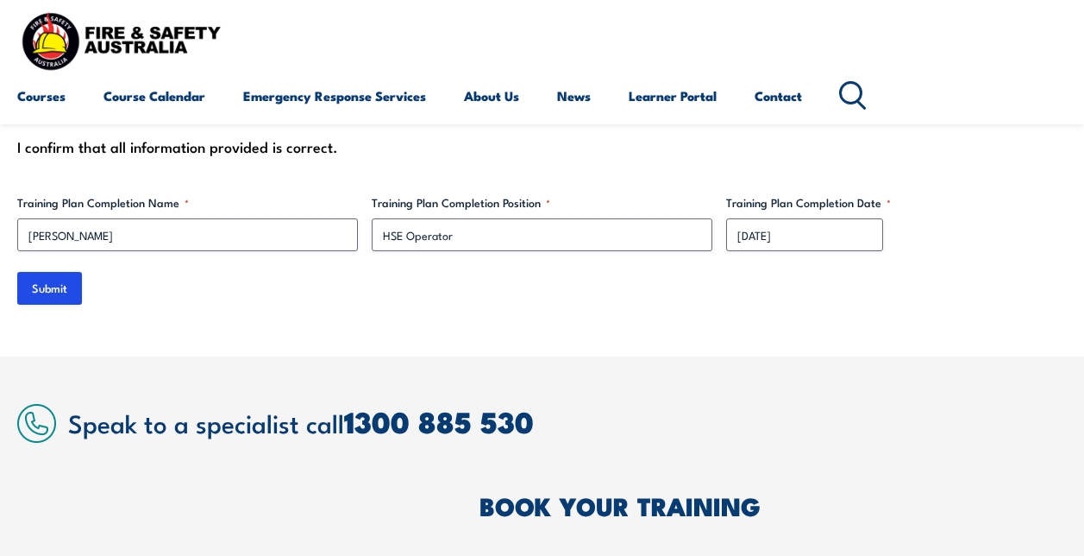
scroll to position [5333, 0]
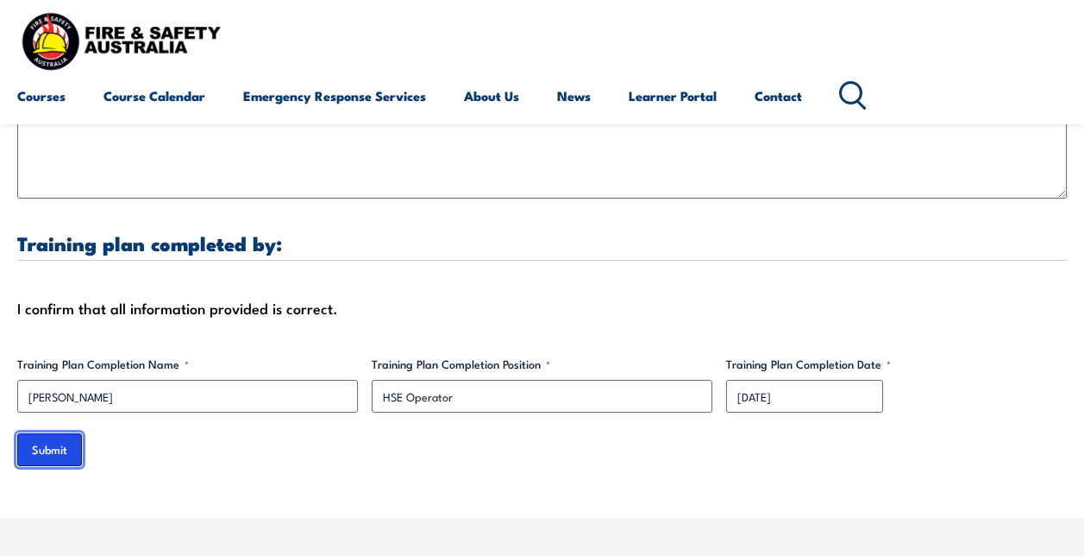
click at [49, 452] on input "Submit" at bounding box center [49, 449] width 65 height 33
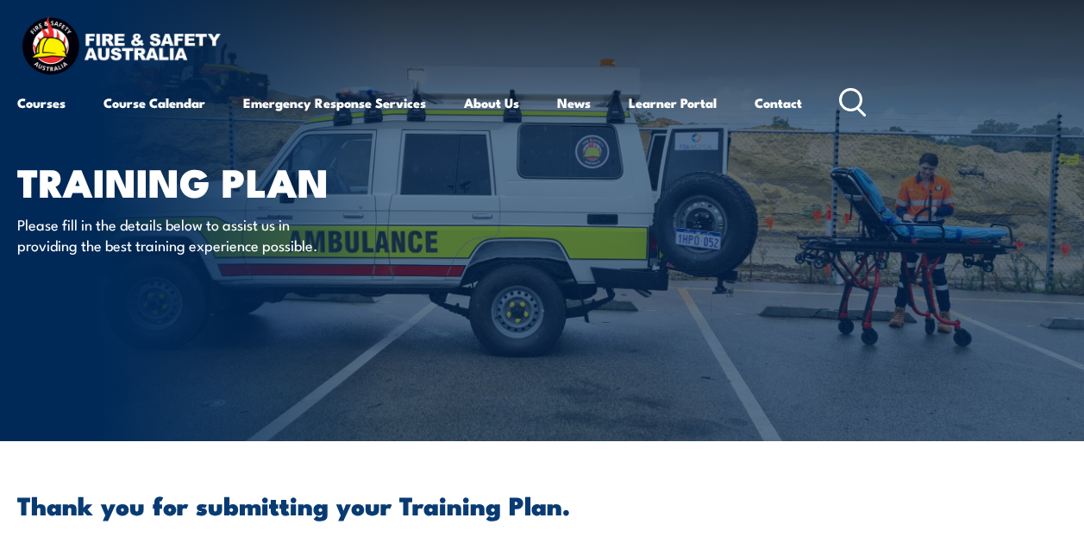
scroll to position [0, 0]
